Goal: Transaction & Acquisition: Purchase product/service

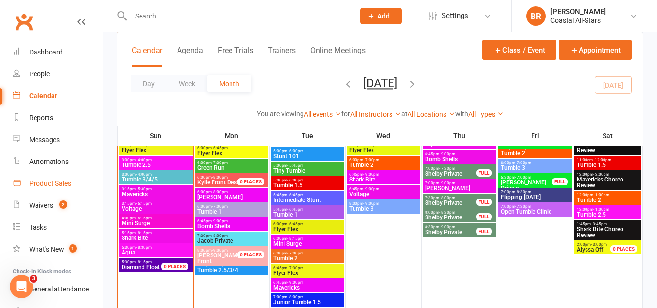
click at [35, 180] on div "Product Sales" at bounding box center [50, 183] width 42 height 8
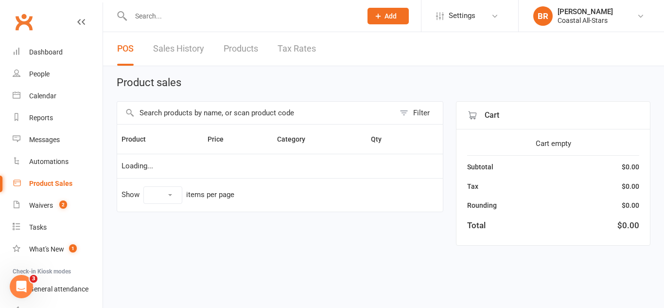
select select "10"
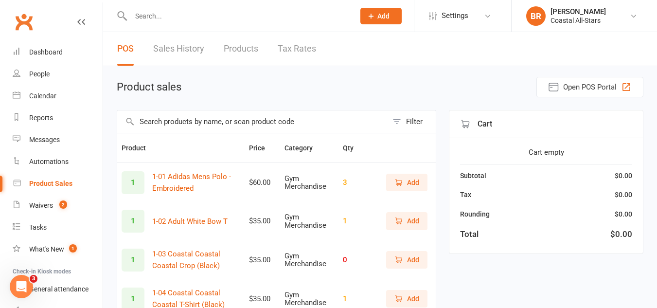
click at [163, 123] on input "text" at bounding box center [252, 121] width 270 height 22
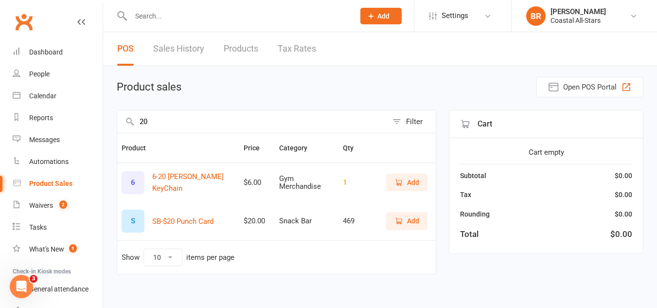
type input "20"
click at [393, 216] on button "Add" at bounding box center [406, 220] width 41 height 17
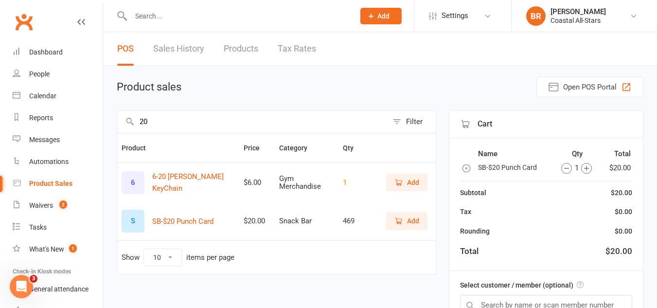
scroll to position [47, 0]
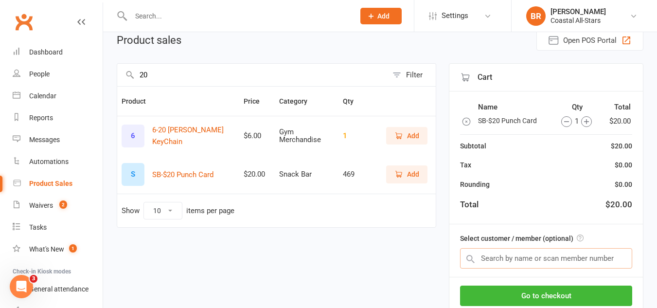
click at [533, 250] on input "text" at bounding box center [546, 258] width 172 height 20
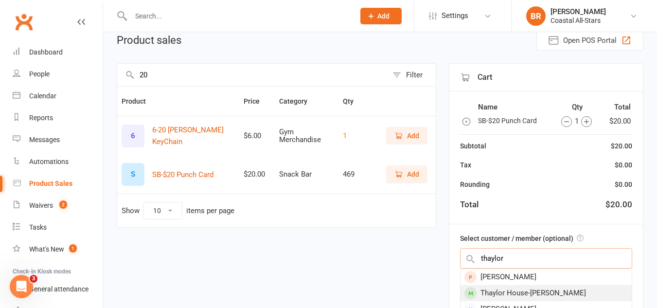
type input "thaylor"
click at [515, 292] on div "Thaylor House-[PERSON_NAME]" at bounding box center [545, 293] width 171 height 16
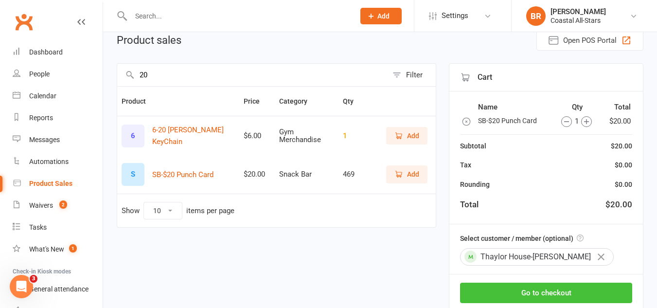
click at [515, 292] on button "Go to checkout" at bounding box center [546, 292] width 172 height 20
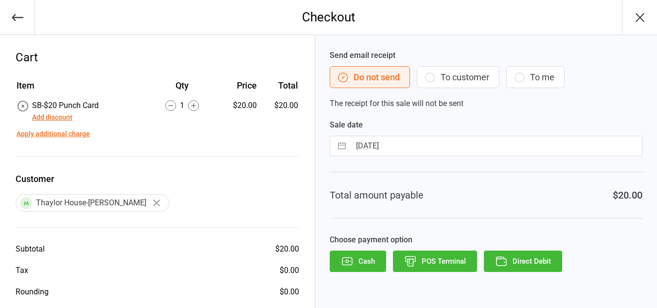
click at [480, 84] on button "To customer" at bounding box center [457, 77] width 83 height 22
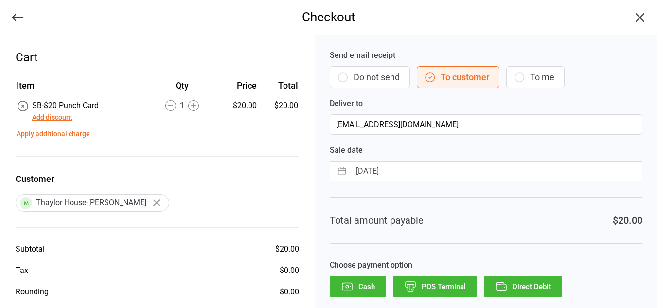
click at [528, 288] on button "Direct Debit" at bounding box center [523, 286] width 78 height 21
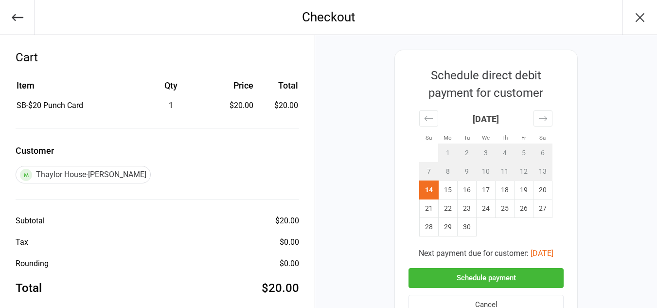
click at [532, 277] on button "Schedule payment" at bounding box center [485, 278] width 155 height 20
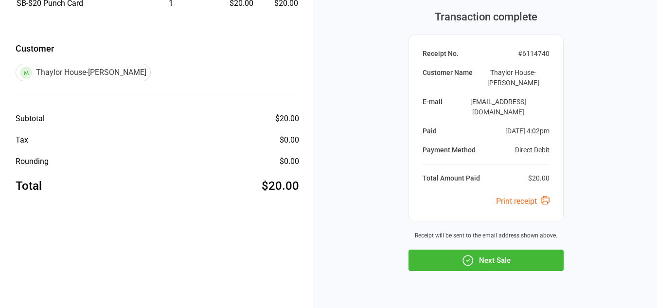
scroll to position [108, 0]
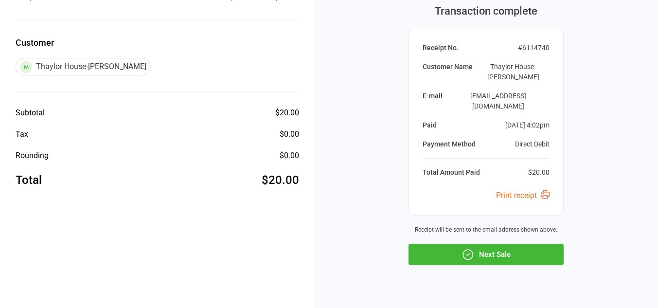
click at [500, 243] on button "Next Sale" at bounding box center [485, 253] width 155 height 21
